Goal: Task Accomplishment & Management: Manage account settings

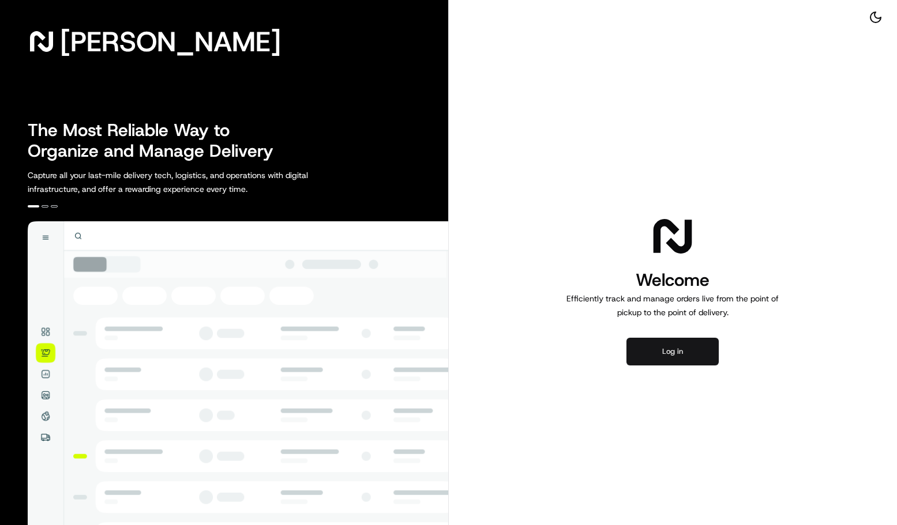
click at [680, 348] on button "Log in" at bounding box center [672, 352] width 92 height 28
